Goal: Task Accomplishment & Management: Complete application form

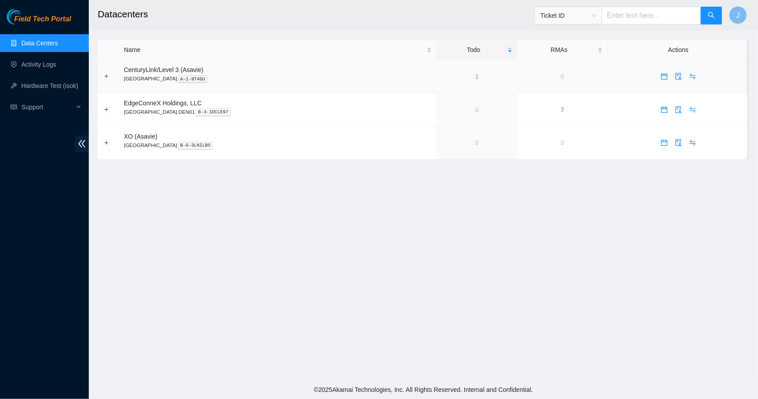
click at [475, 77] on link "1" at bounding box center [477, 76] width 4 height 7
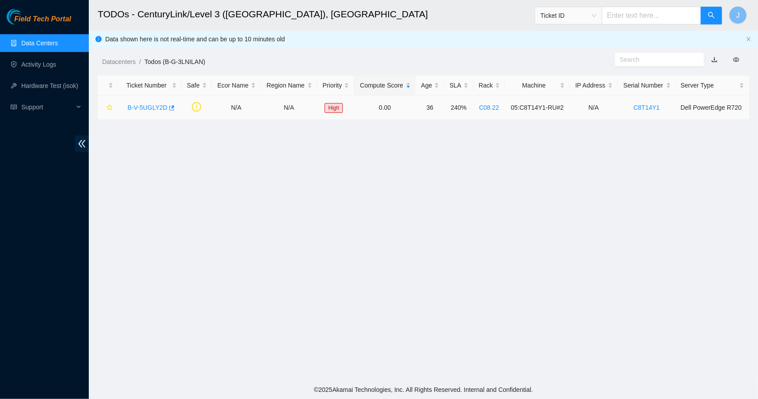
click at [155, 110] on link "B-V-5UGLY2D" at bounding box center [147, 107] width 40 height 7
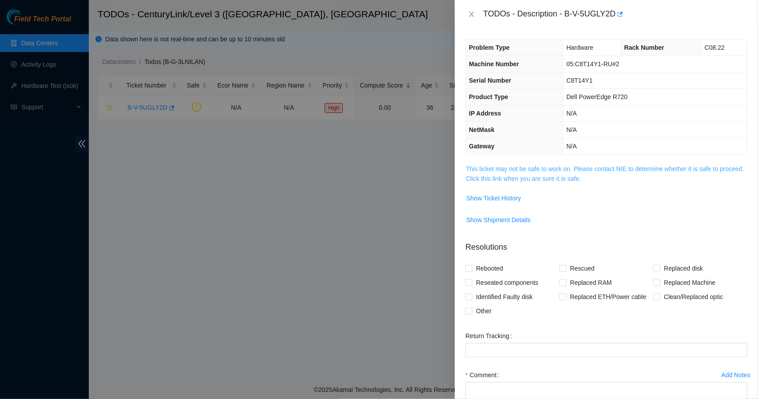
click at [516, 181] on link "This ticket may not be safe to work on. Please contact NIE to determine whether…" at bounding box center [605, 173] width 278 height 17
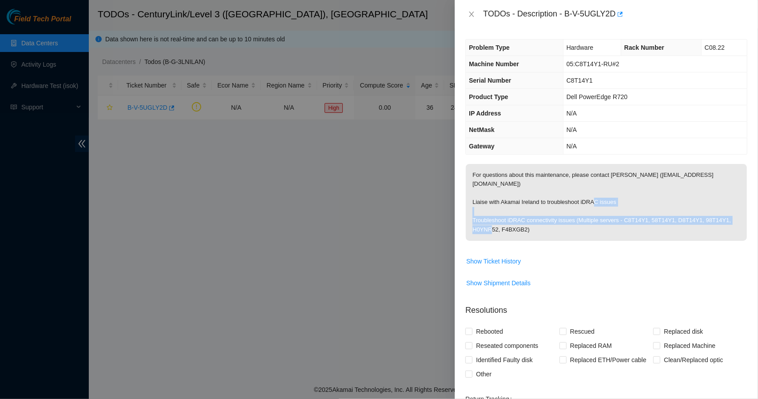
drag, startPoint x: 473, startPoint y: 207, endPoint x: 659, endPoint y: 229, distance: 186.8
click at [659, 229] on p "For questions about this maintenance, please contact [PERSON_NAME] ([EMAIL_ADDR…" at bounding box center [606, 202] width 281 height 77
click at [471, 342] on input "Reseated components" at bounding box center [468, 345] width 6 height 6
checkbox input "true"
click at [471, 370] on input "Other" at bounding box center [468, 373] width 6 height 6
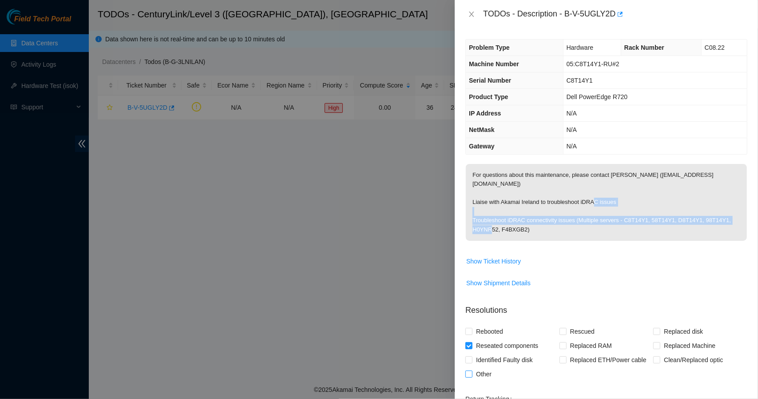
checkbox input "true"
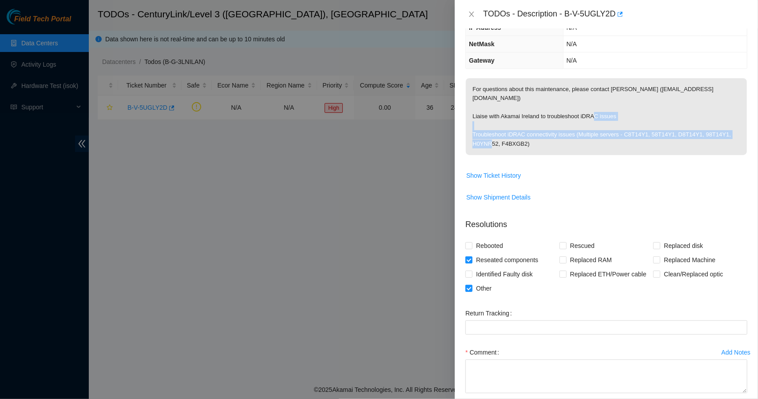
scroll to position [121, 0]
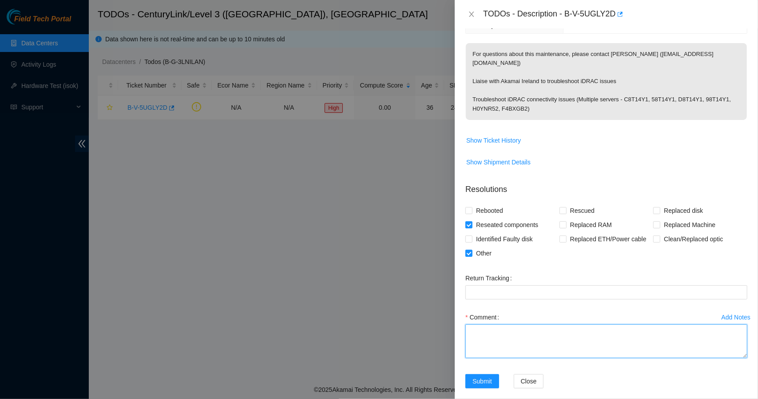
click at [580, 324] on textarea "Comment" at bounding box center [606, 341] width 282 height 34
click at [580, 324] on textarea "Completed" at bounding box center [606, 341] width 282 height 34
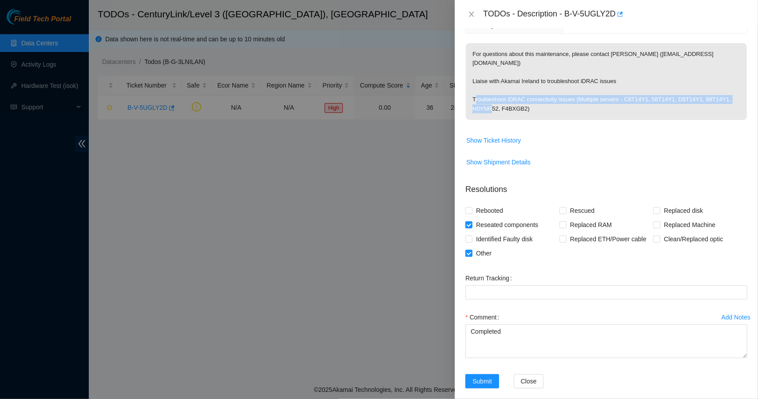
drag, startPoint x: 507, startPoint y: 87, endPoint x: 616, endPoint y: 97, distance: 108.7
click at [616, 97] on p "For questions about this maintenance, please contact [PERSON_NAME] ([EMAIL_ADDR…" at bounding box center [606, 81] width 281 height 77
copy p "iDRAC connectivity issues (Multiple servers - C8T14Y1, 58T14Y1, D8T14Y1, 98T14Y…"
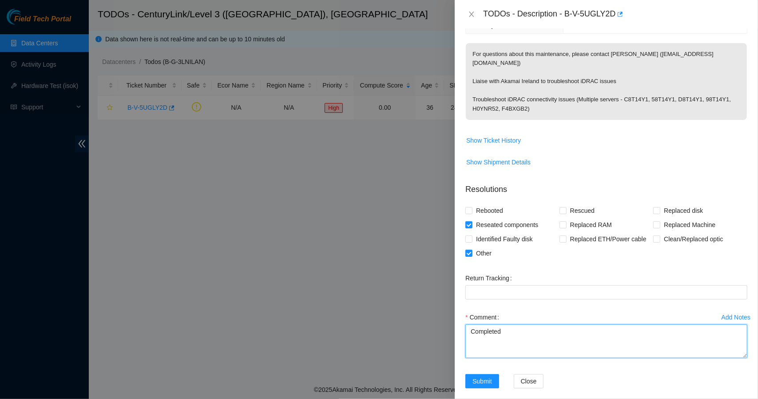
click at [516, 324] on textarea "Completed" at bounding box center [606, 341] width 282 height 34
paste textarea "iDRAC connectivity issues (Multiple servers - C8T14Y1, 58T14Y1, D8T14Y1, 98T14Y…"
type textarea "Completed troubleshooting iDRAC connectivity issues (Multiple servers - C8T14Y1…"
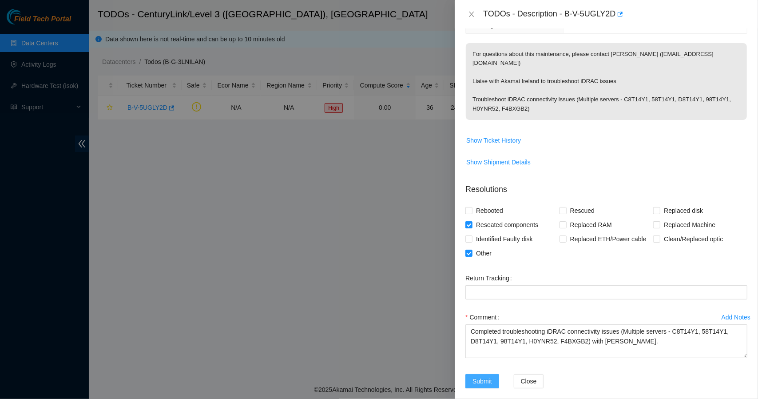
click at [482, 376] on span "Submit" at bounding box center [482, 381] width 20 height 10
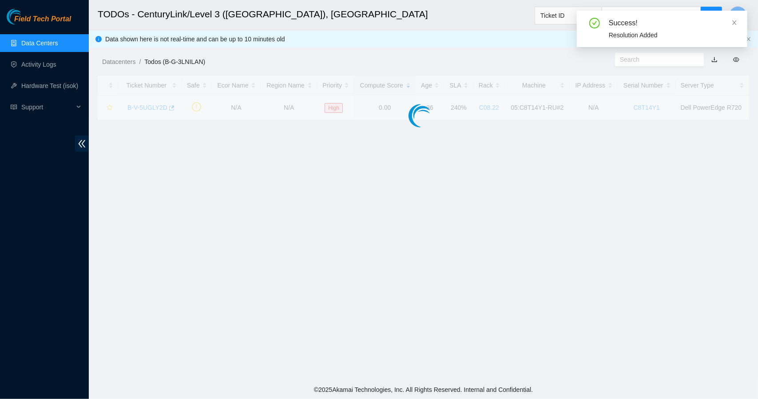
scroll to position [150, 0]
